Goal: Task Accomplishment & Management: Complete application form

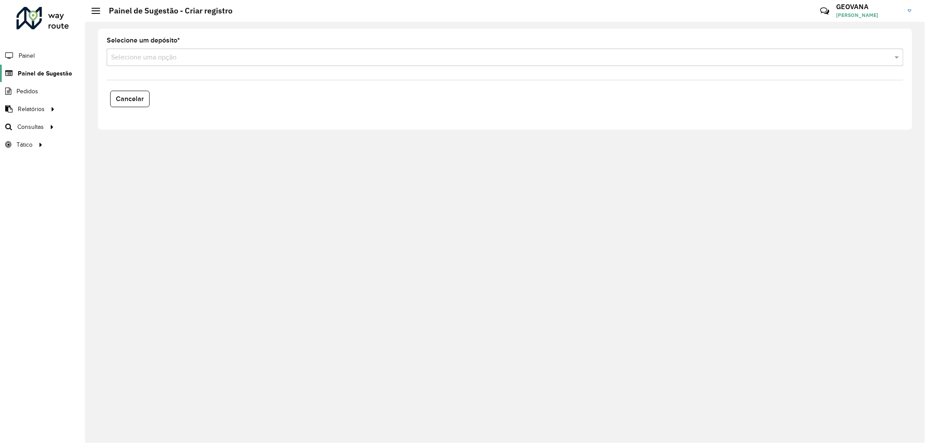
click at [49, 72] on span "Painel de Sugestão" at bounding box center [45, 73] width 54 height 9
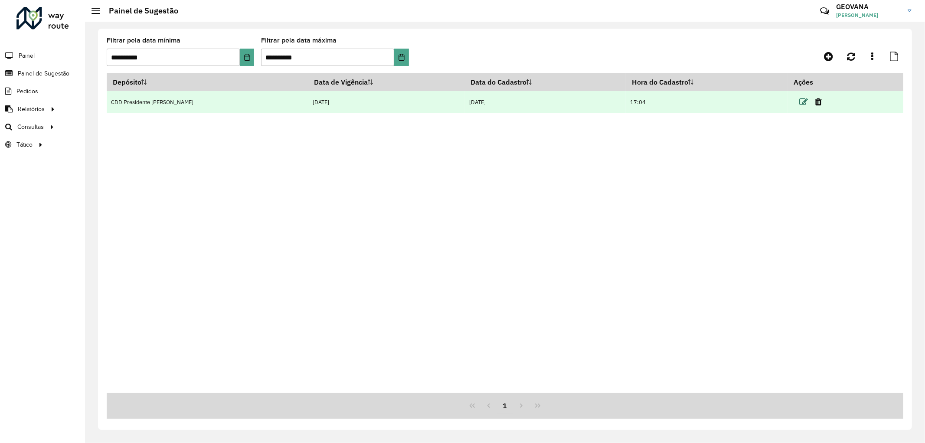
click at [800, 100] on icon at bounding box center [804, 102] width 9 height 9
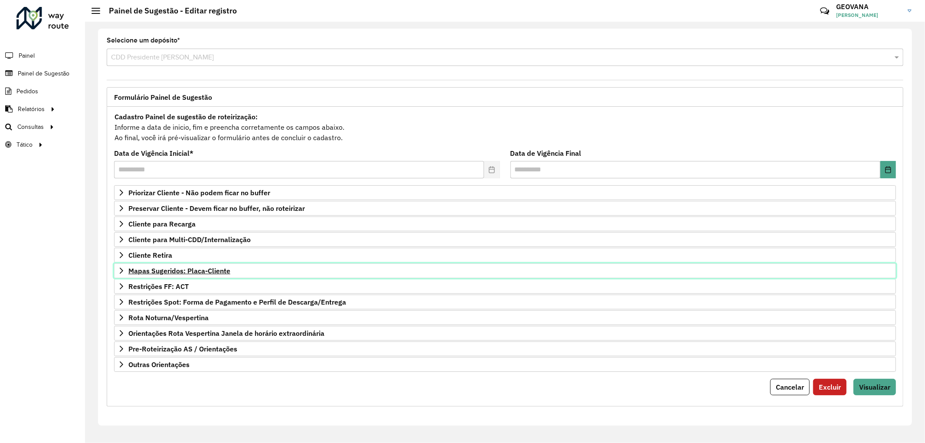
click at [183, 270] on span "Mapas Sugeridos: Placa-Cliente" at bounding box center [179, 270] width 102 height 7
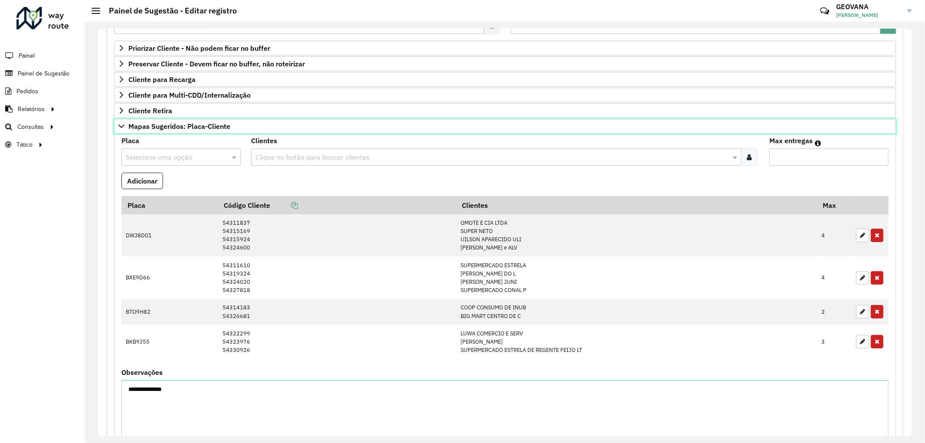
scroll to position [193, 0]
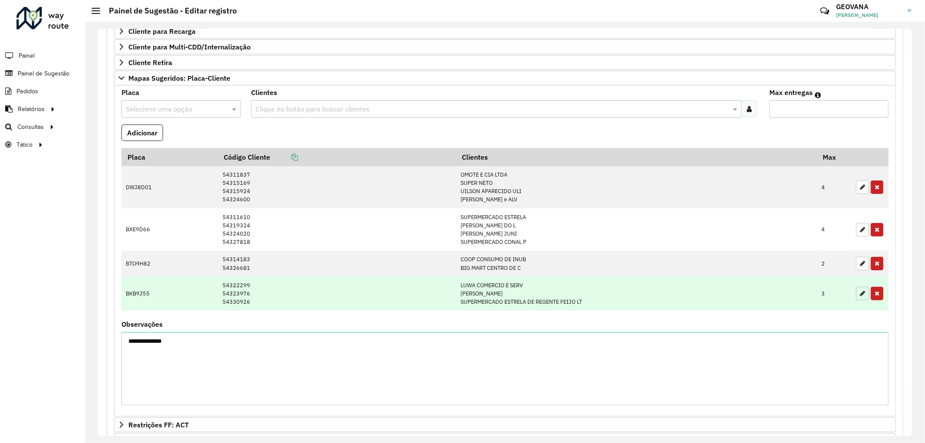
click at [857, 295] on button "button" at bounding box center [863, 293] width 13 height 13
type input "*"
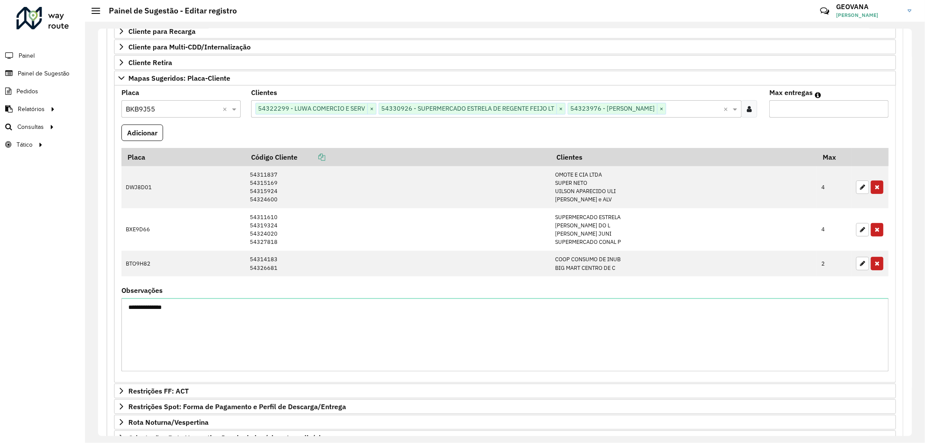
click at [708, 108] on input "text" at bounding box center [694, 109] width 57 height 10
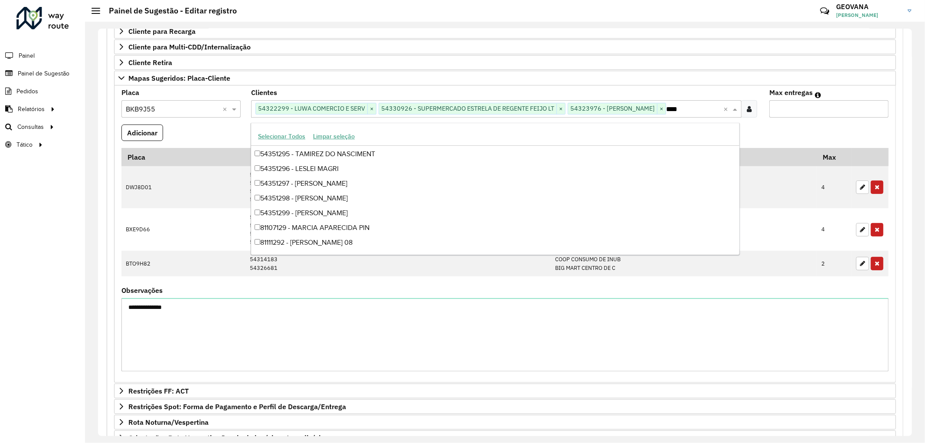
scroll to position [0, 0]
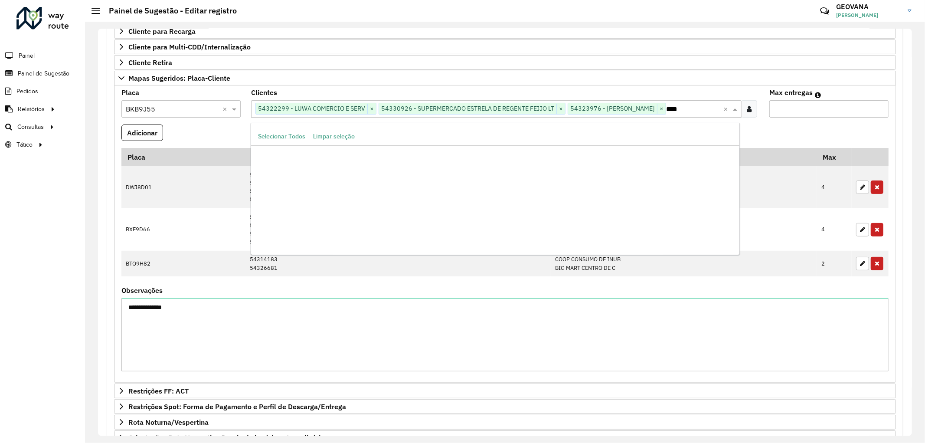
type input "*****"
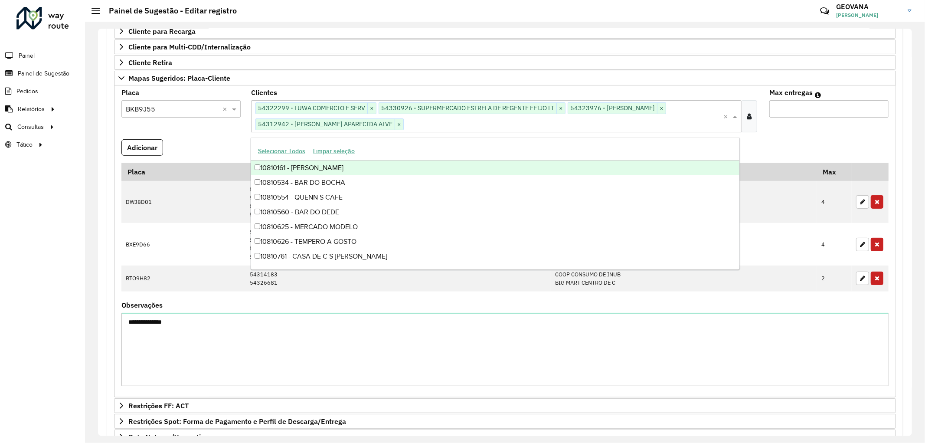
drag, startPoint x: 782, startPoint y: 108, endPoint x: 734, endPoint y: 101, distance: 49.1
click at [734, 101] on formly-group "**********" at bounding box center [505, 241] width 778 height 304
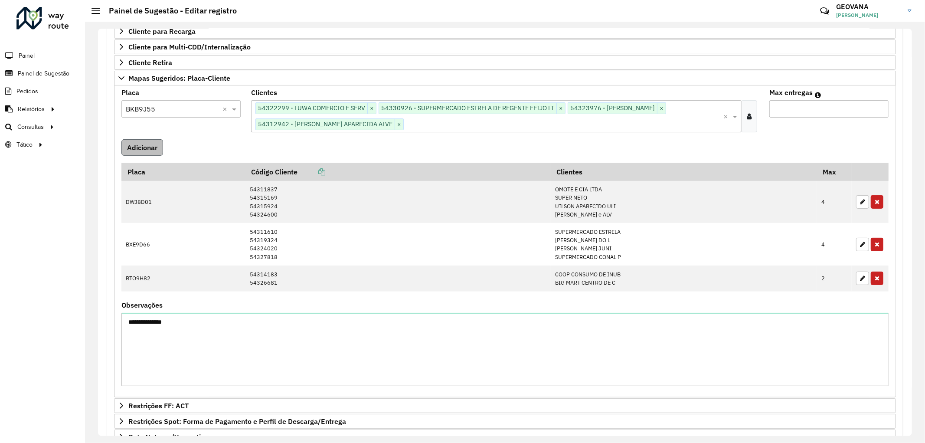
type input "*"
click at [154, 145] on button "Adicionar" at bounding box center [142, 147] width 42 height 16
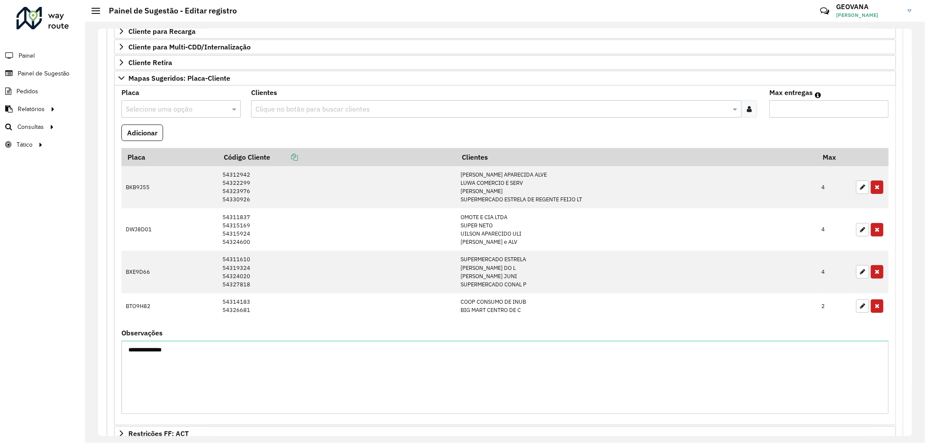
scroll to position [331, 0]
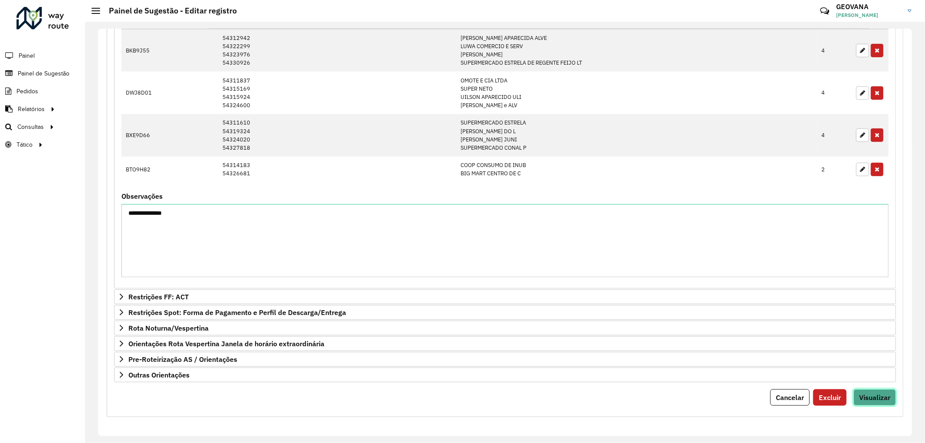
click at [867, 397] on span "Visualizar" at bounding box center [875, 397] width 31 height 9
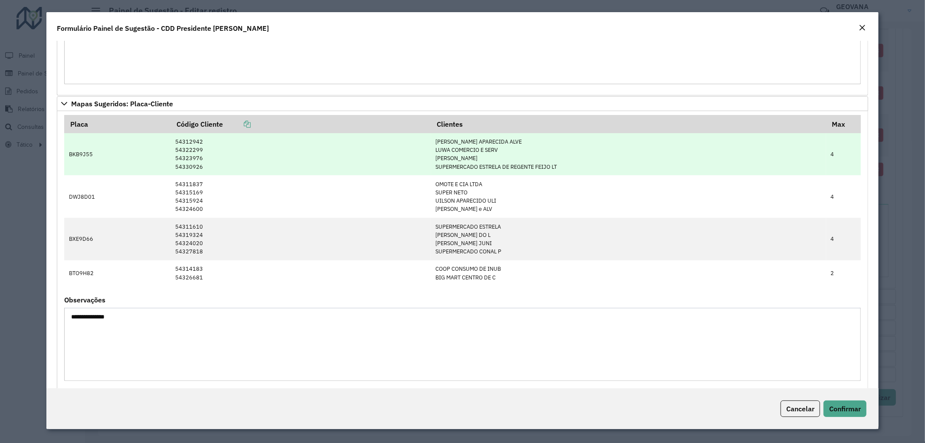
scroll to position [160, 0]
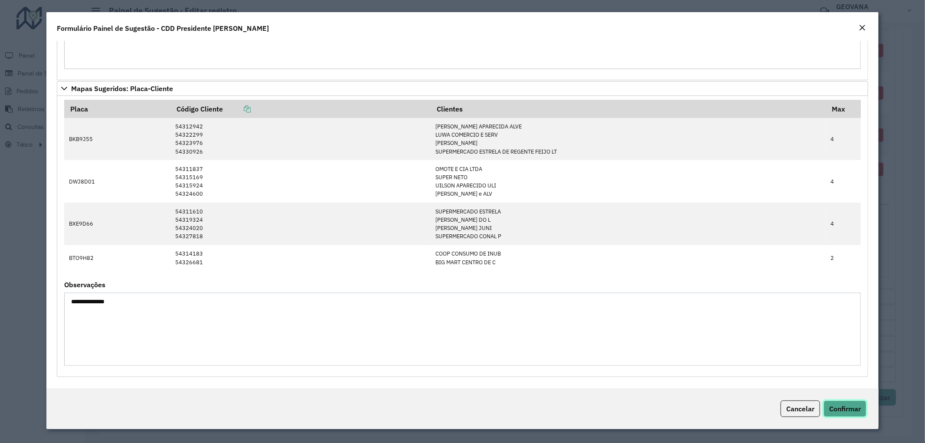
click at [857, 410] on span "Confirmar" at bounding box center [846, 408] width 32 height 9
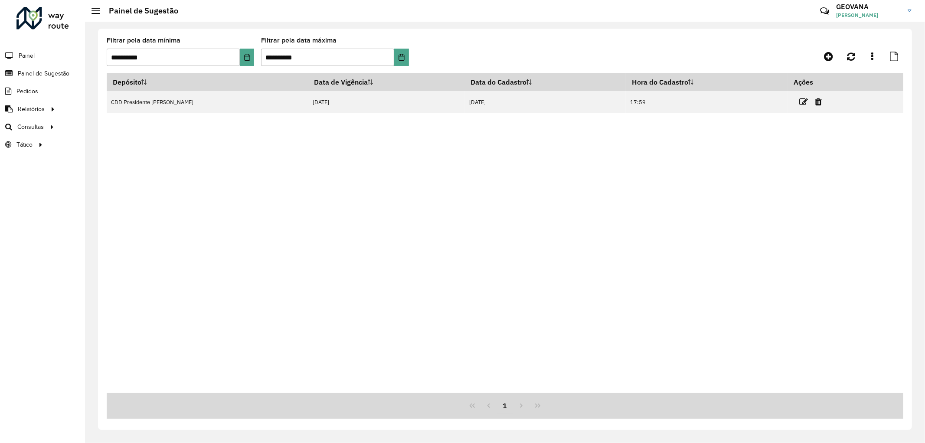
click at [780, 250] on div "Depósito Data de Vigência Data do Cadastro Hora do Cadastro Ações CDD President…" at bounding box center [505, 233] width 797 height 320
